Goal: Transaction & Acquisition: Subscribe to service/newsletter

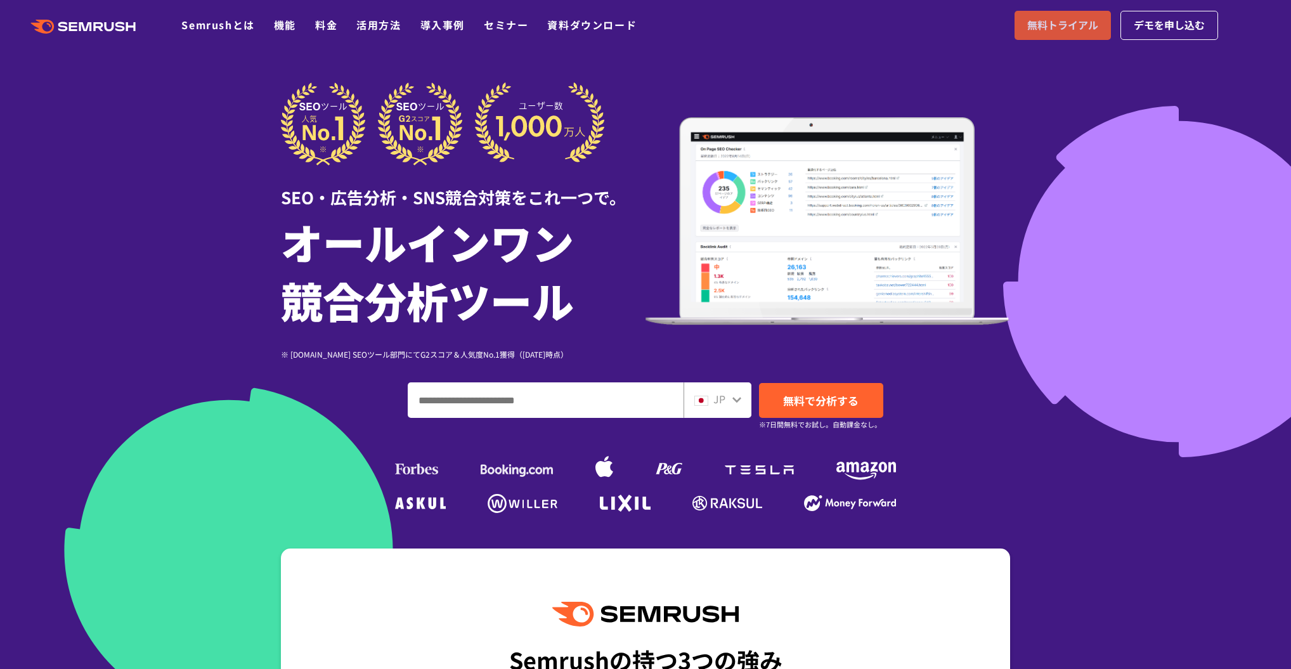
click at [1032, 33] on span "無料トライアル" at bounding box center [1062, 25] width 71 height 16
click at [1033, 25] on span "無料トライアル" at bounding box center [1062, 25] width 71 height 16
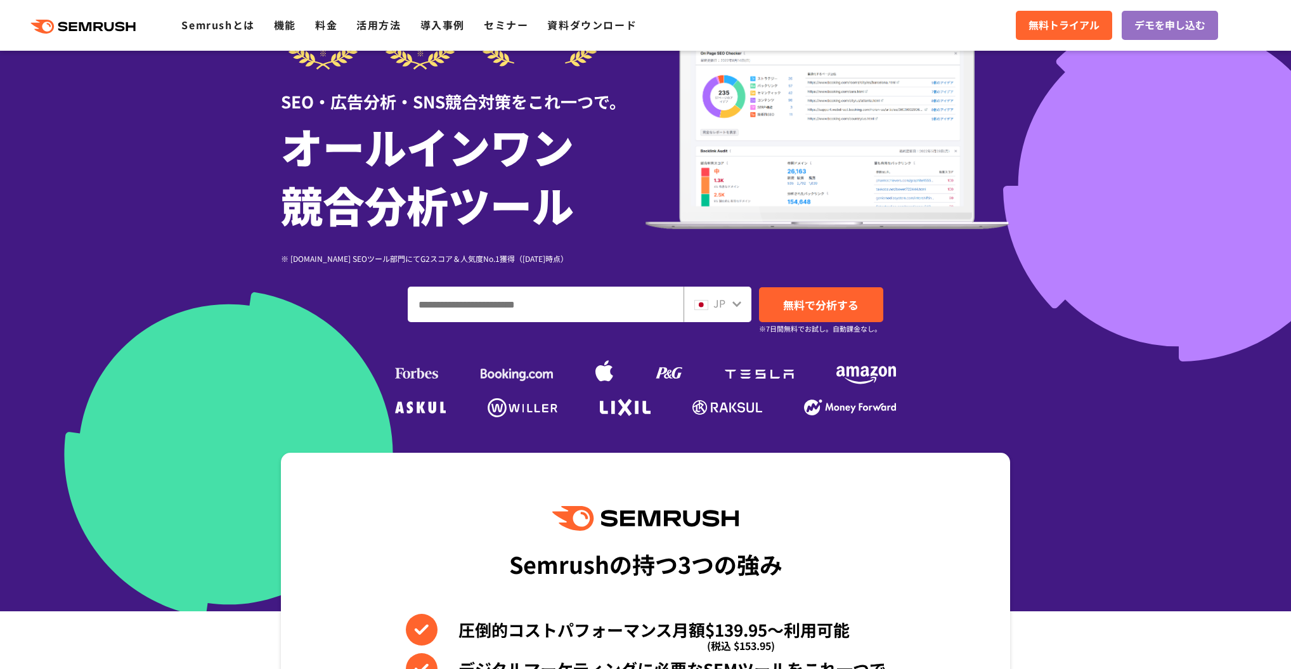
scroll to position [152, 0]
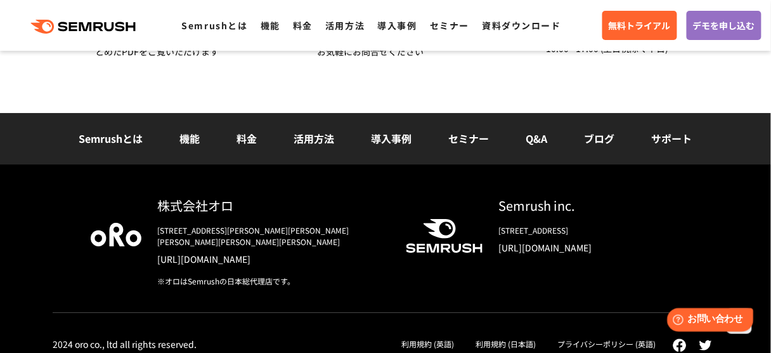
click at [698, 310] on div "Help お問い合わせ" at bounding box center [710, 318] width 86 height 23
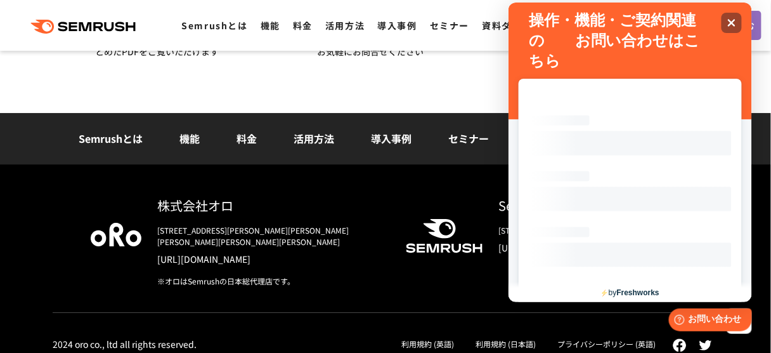
scroll to position [13, 0]
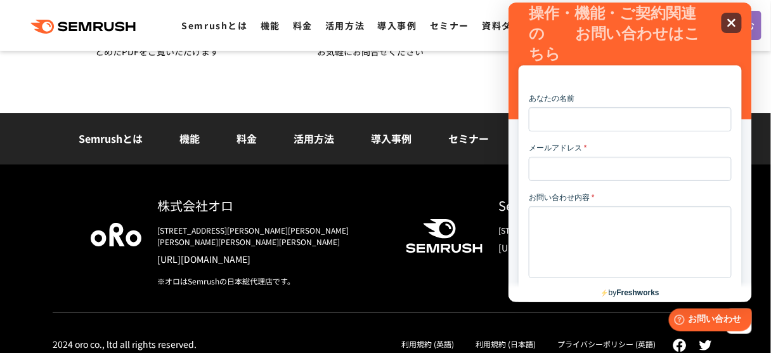
click at [731, 19] on icon "Close" at bounding box center [731, 23] width 10 height 10
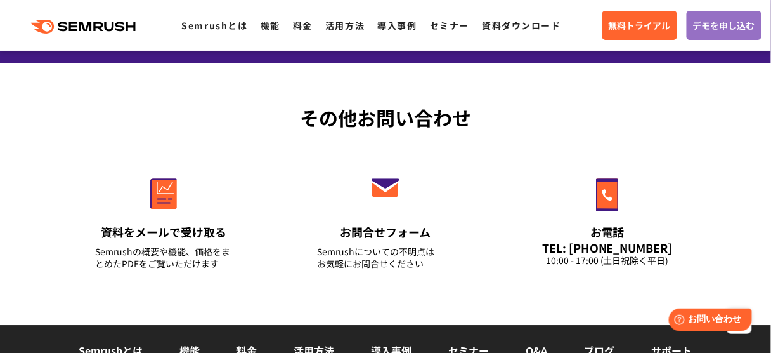
scroll to position [4429, 0]
